Goal: Information Seeking & Learning: Learn about a topic

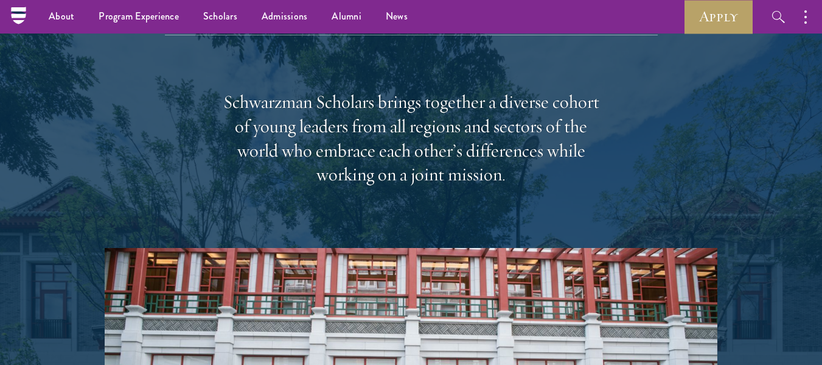
scroll to position [1870, 0]
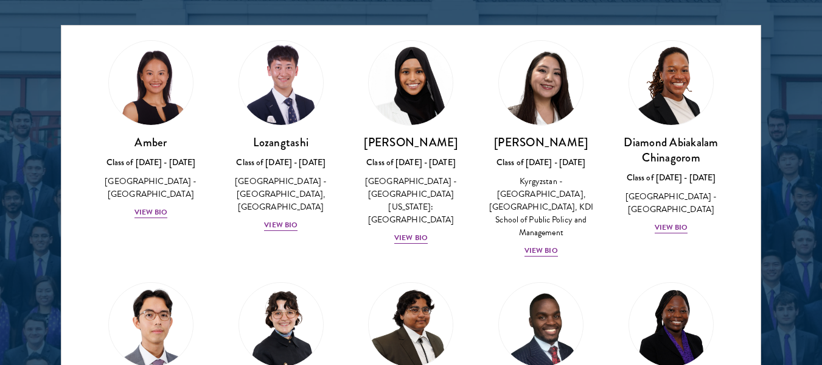
scroll to position [35, 0]
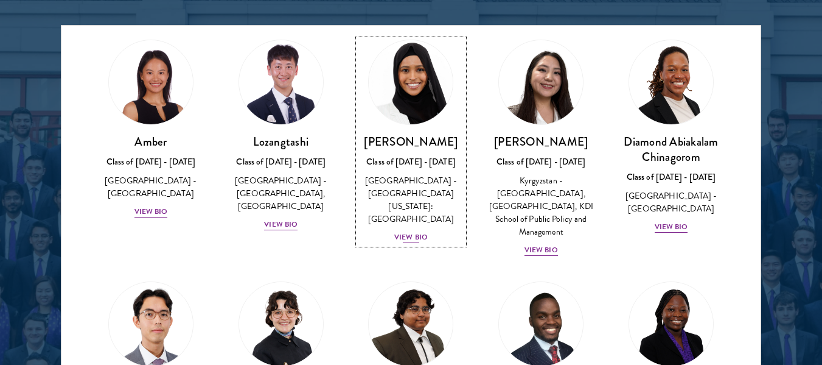
click at [418, 141] on h3 "[PERSON_NAME]" at bounding box center [412, 141] width 106 height 15
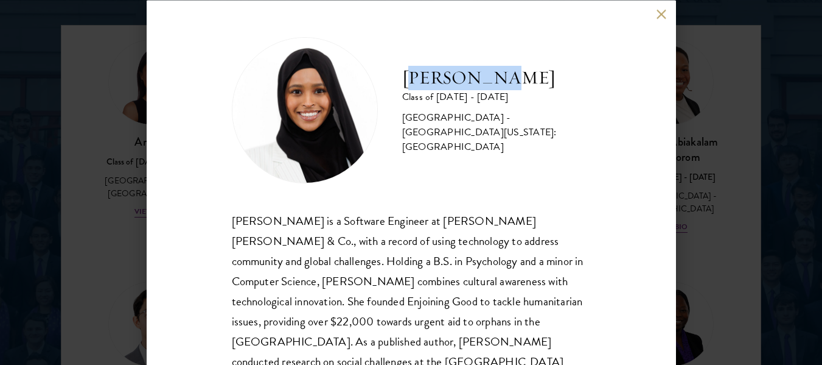
drag, startPoint x: 408, startPoint y: 87, endPoint x: 501, endPoint y: 88, distance: 93.1
click at [501, 88] on h2 "[PERSON_NAME]" at bounding box center [496, 77] width 189 height 24
click at [501, 88] on h2 "Samia Abdi" at bounding box center [496, 77] width 189 height 24
drag, startPoint x: 493, startPoint y: 88, endPoint x: 401, endPoint y: 93, distance: 92.6
click at [401, 93] on div "Samia Abdi Class of 2025 - 2026 United States of America - University of Minnes…" at bounding box center [411, 110] width 359 height 146
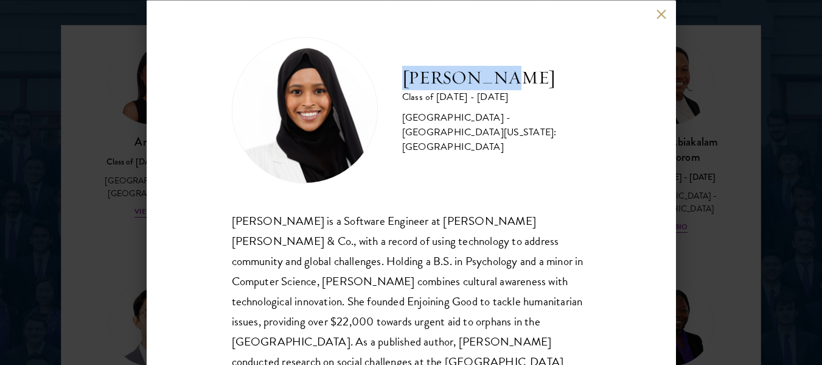
copy h2 "Samia Abdi"
click at [773, 201] on div "Samia Abdi Class of 2025 - 2026 United States of America - University of Minnes…" at bounding box center [411, 182] width 822 height 365
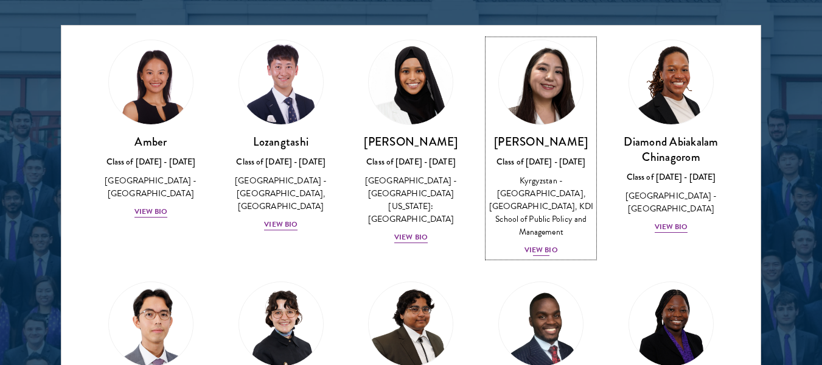
click at [547, 141] on h3 "Nurzada Abdivalieva" at bounding box center [541, 141] width 106 height 15
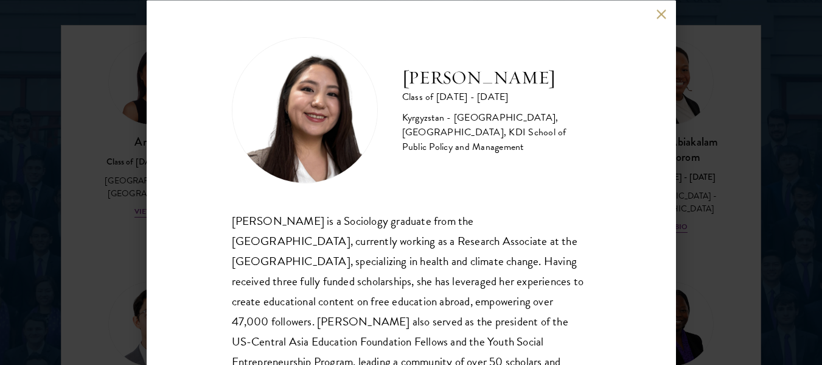
drag, startPoint x: 408, startPoint y: 65, endPoint x: 507, endPoint y: 90, distance: 101.7
click at [507, 89] on h2 "Nurzada Abdivalieva" at bounding box center [496, 77] width 189 height 24
click at [664, 16] on button at bounding box center [662, 14] width 10 height 10
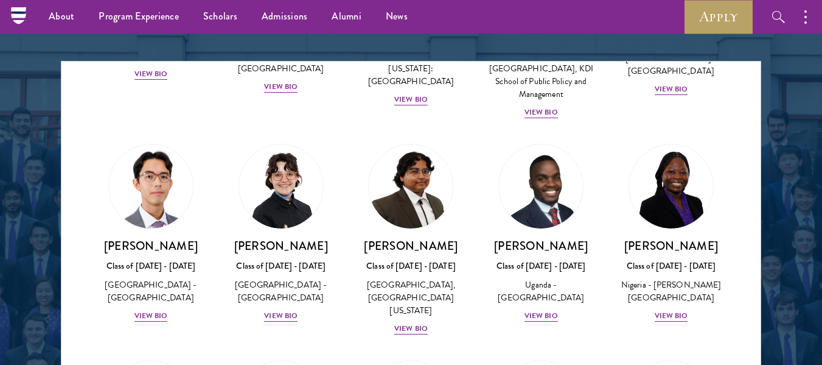
scroll to position [1530, 0]
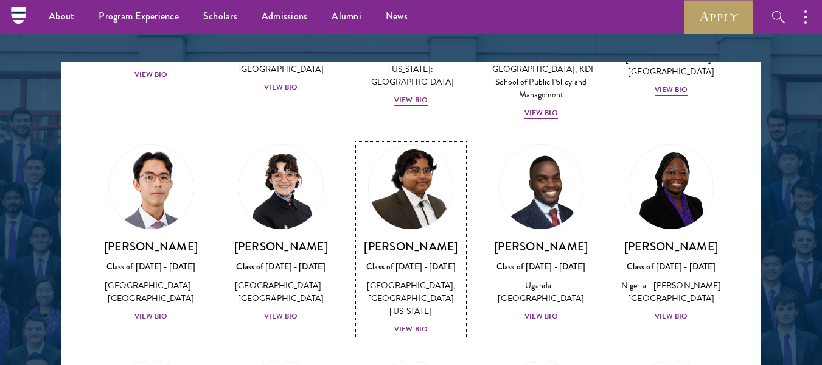
click at [374, 208] on img at bounding box center [411, 187] width 93 height 93
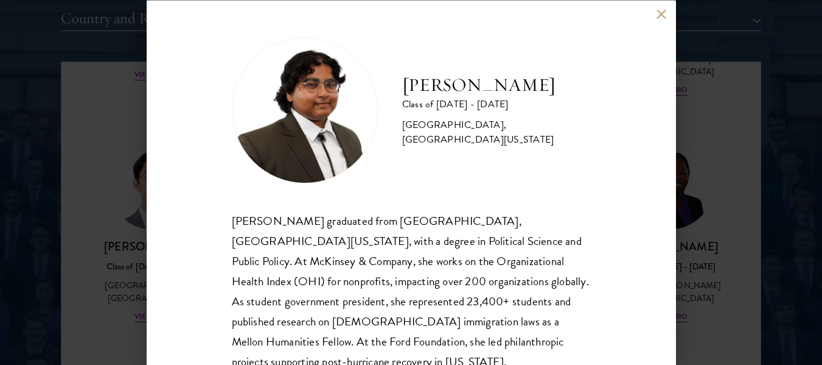
scroll to position [1849, 0]
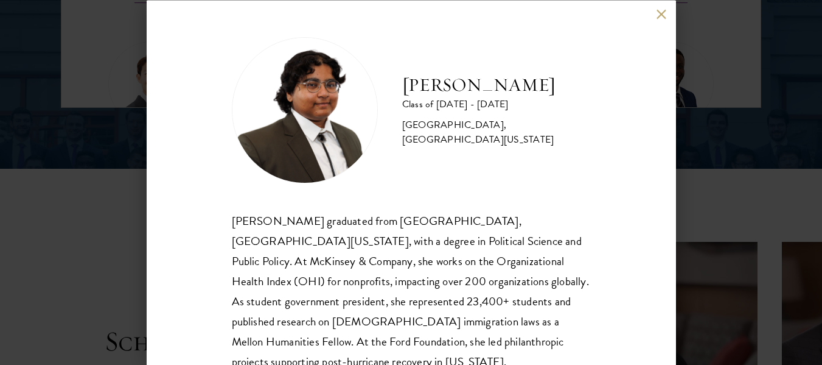
click at [766, 129] on div "Ariana Ahmed Class of 2025 - 2026 United States of America - Hunter College, Th…" at bounding box center [411, 182] width 822 height 365
click at [766, 129] on div "About Overview Leadership Donors Program Experience Overview Curriculum Student…" at bounding box center [411, 206] width 822 height 4110
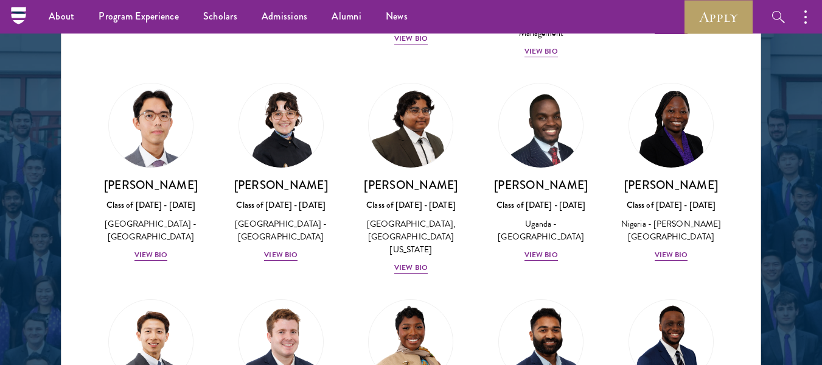
scroll to position [119, 0]
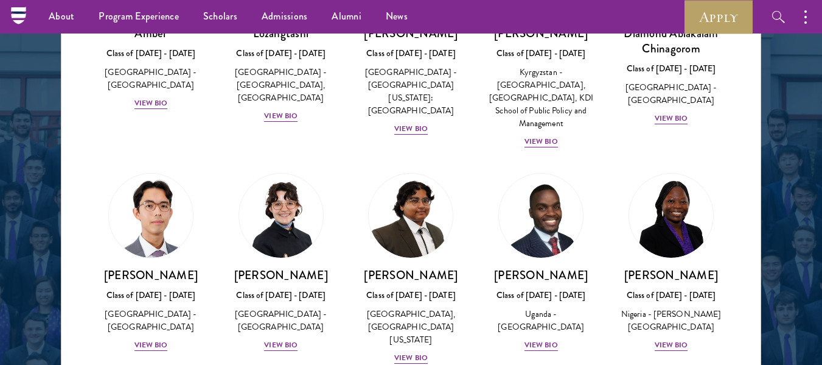
click at [766, 129] on div at bounding box center [411, 55] width 822 height 741
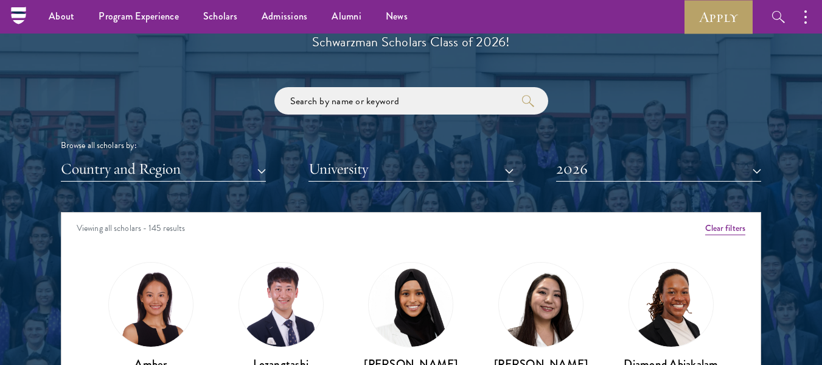
scroll to position [1379, 0]
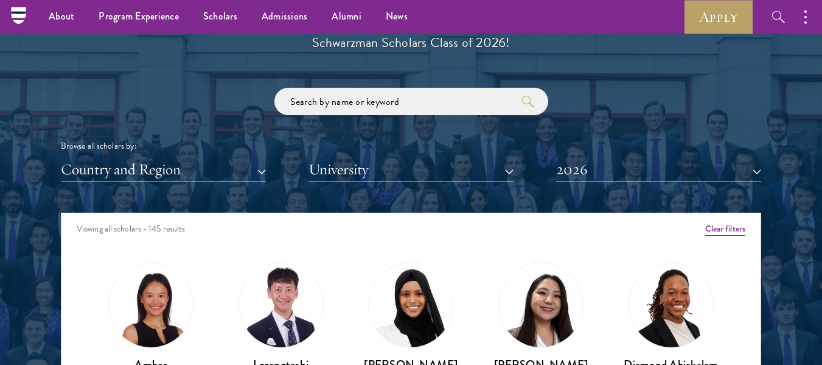
click at [171, 231] on div "Viewing all scholars - 145 results" at bounding box center [410, 230] width 699 height 34
click at [606, 262] on div "Diamond Abiakalam Chinagorom Class of 2025 - 2026 Nigeria - Mount Holyoke Colle…" at bounding box center [671, 359] width 130 height 219
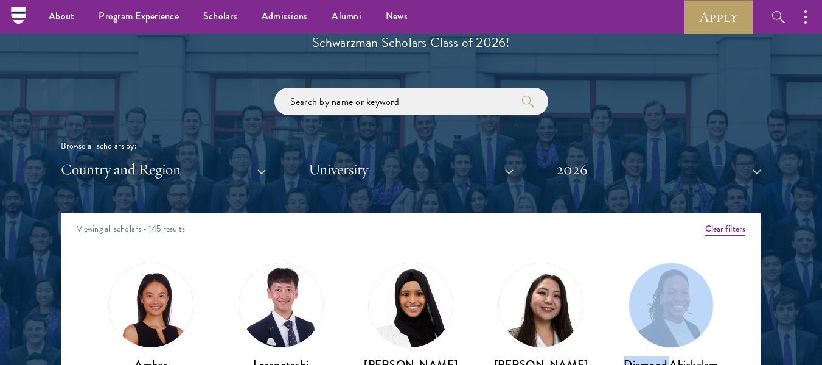
click at [606, 262] on div "Diamond Abiakalam Chinagorom Class of 2025 - 2026 Nigeria - Mount Holyoke Colle…" at bounding box center [671, 359] width 130 height 219
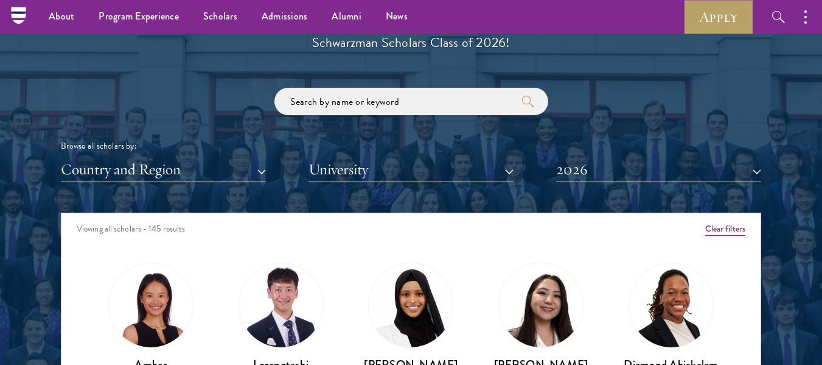
click at [506, 260] on div "Nurzada Abdivalieva Class of 2025 - 2026 Kyrgyzstan - American University of Ce…" at bounding box center [541, 371] width 130 height 242
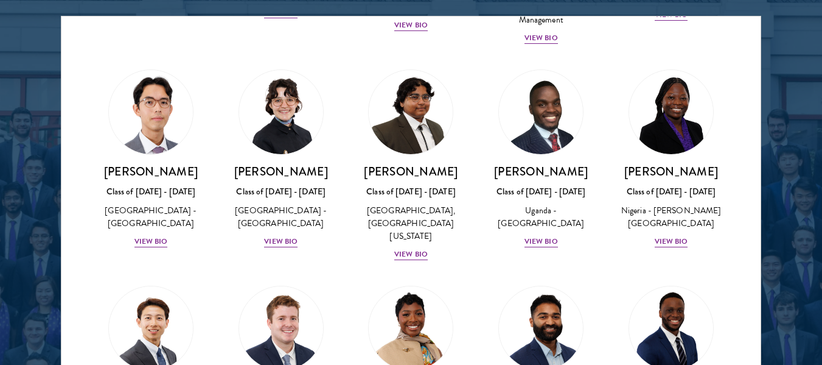
scroll to position [251, 0]
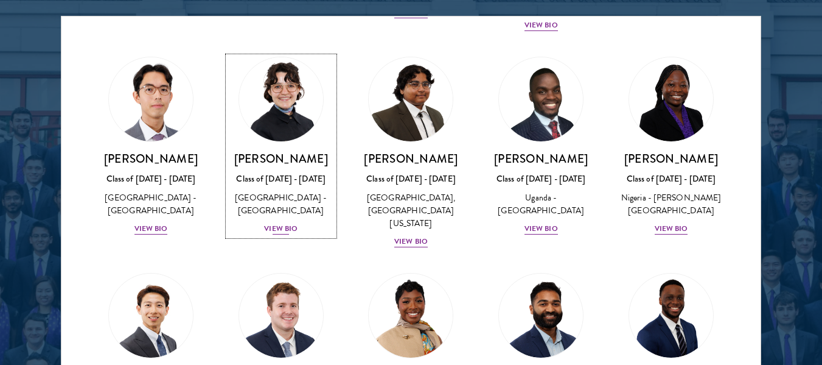
click at [309, 159] on h3 "Victoria Agostini" at bounding box center [281, 158] width 106 height 15
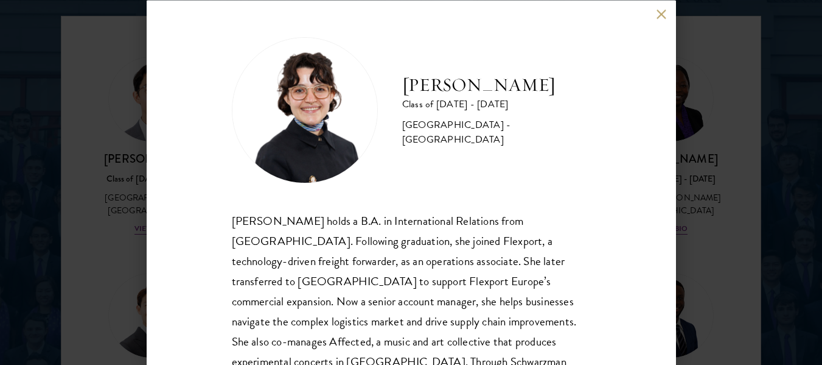
drag, startPoint x: 412, startPoint y: 91, endPoint x: 573, endPoint y: 86, distance: 161.4
click at [573, 86] on h2 "Victoria Agostini" at bounding box center [496, 84] width 189 height 24
copy h2 "Victoria Agostini"
click at [426, 93] on h2 "Victoria Agostini" at bounding box center [496, 84] width 189 height 24
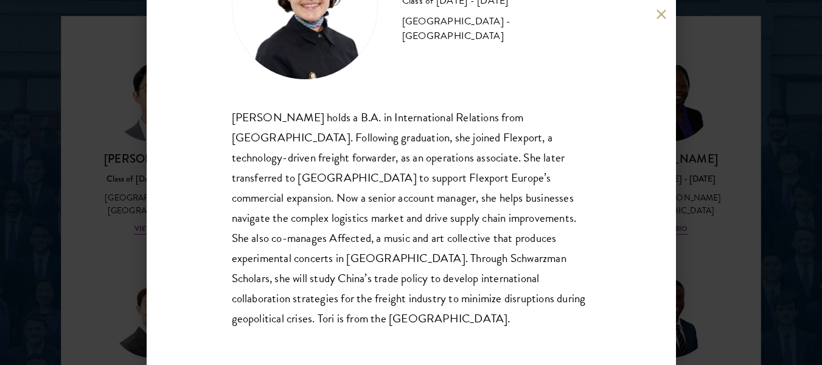
drag, startPoint x: 706, startPoint y: 62, endPoint x: 746, endPoint y: -9, distance: 81.5
click at [658, 13] on button at bounding box center [662, 14] width 10 height 10
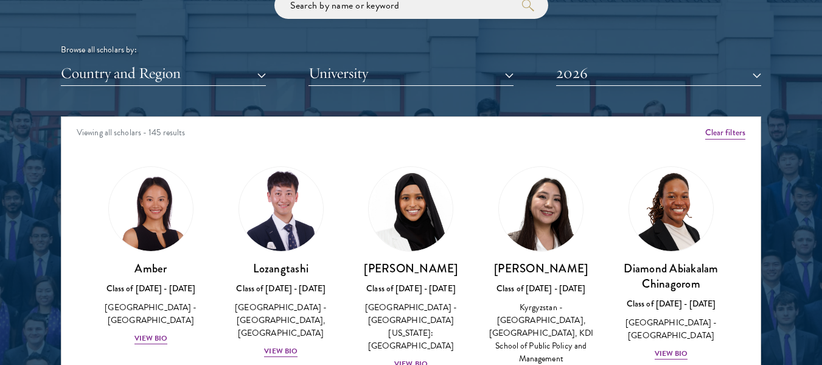
scroll to position [1576, 0]
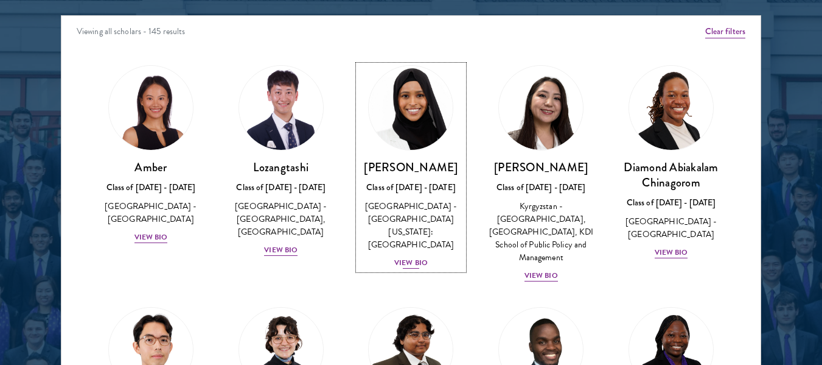
click at [404, 257] on div "View Bio" at bounding box center [410, 263] width 33 height 12
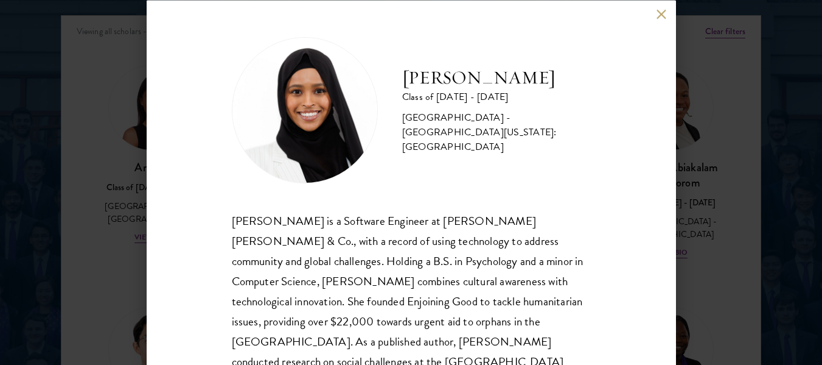
scroll to position [63, 0]
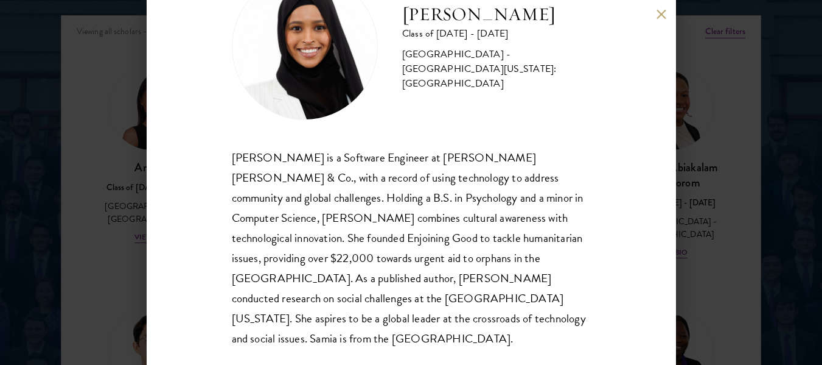
click at [659, 12] on button at bounding box center [662, 14] width 10 height 10
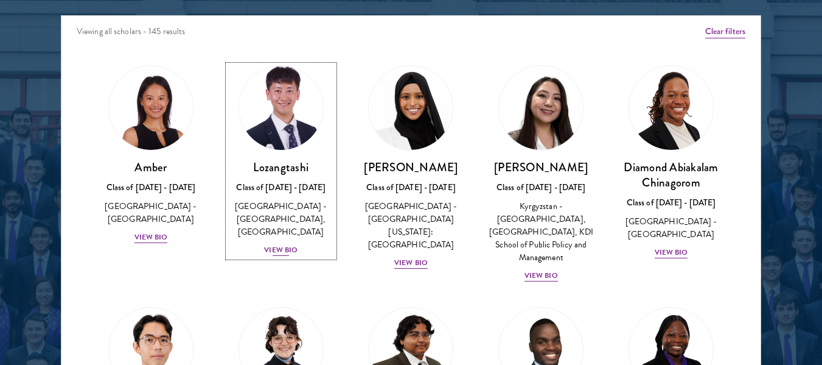
click at [278, 250] on div "View Bio" at bounding box center [280, 250] width 33 height 12
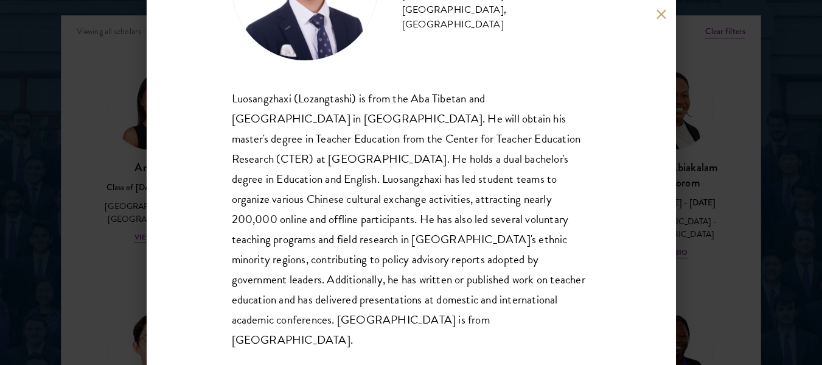
scroll to position [122, 0]
click at [664, 18] on button at bounding box center [662, 14] width 10 height 10
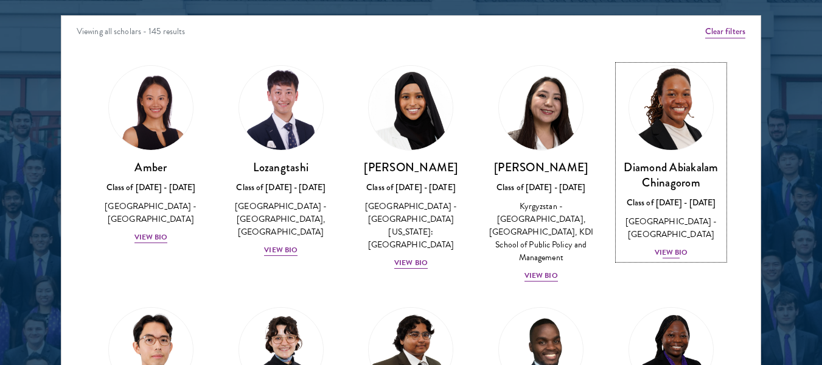
click at [671, 259] on div "Diamond Abiakalam Chinagorom Class of 2025 - 2026 Nigeria - Mount Holyoke Colle…" at bounding box center [672, 209] width 106 height 100
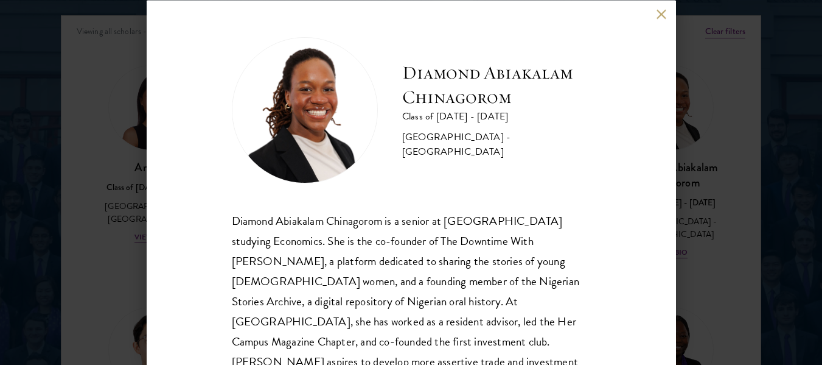
scroll to position [63, 0]
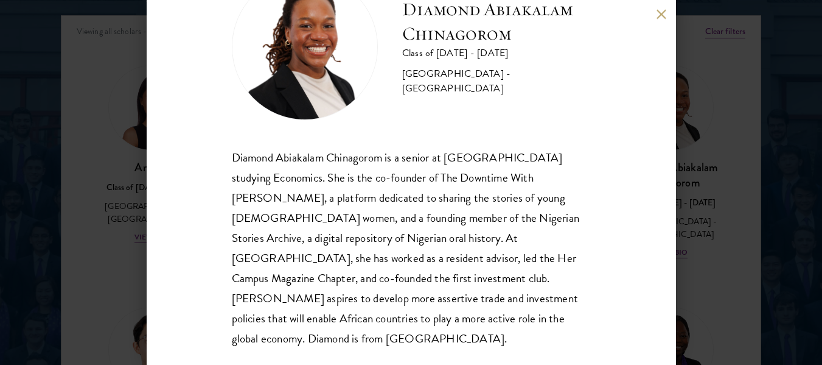
click at [665, 10] on button at bounding box center [662, 14] width 10 height 10
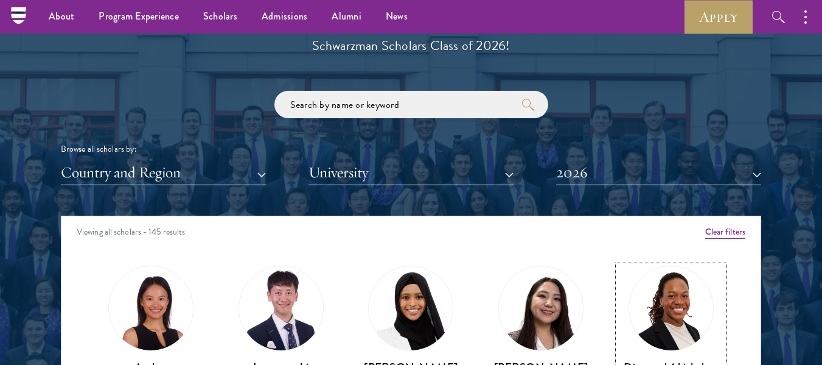
scroll to position [1374, 0]
